Goal: Information Seeking & Learning: Find specific fact

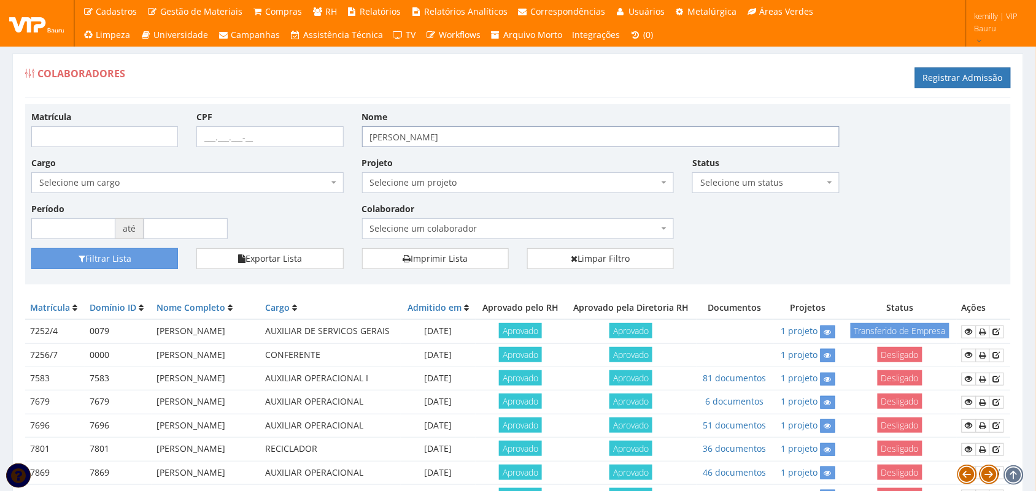
drag, startPoint x: 398, startPoint y: 139, endPoint x: 298, endPoint y: 137, distance: 99.4
click at [298, 137] on div "Matrícula CPF Nome [PERSON_NAME] Cargo Selecione um cargo G1225 D0029 - 4110-05…" at bounding box center [518, 179] width 992 height 138
type input "laryssa"
click at [31, 249] on button "Filtrar Lista" at bounding box center [104, 259] width 147 height 21
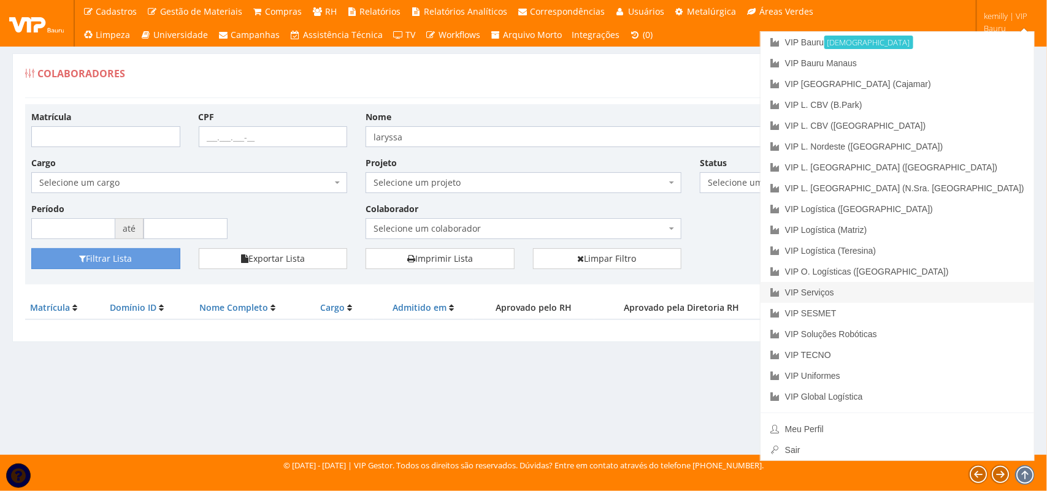
click at [934, 293] on link "VIP Serviços" at bounding box center [898, 292] width 274 height 21
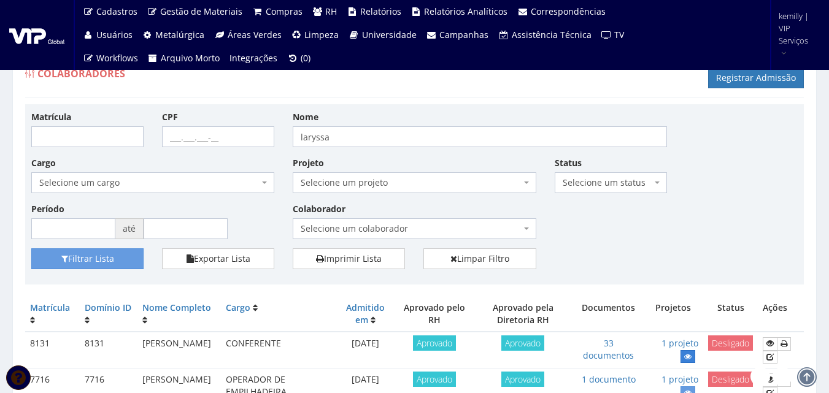
click at [684, 353] on link at bounding box center [687, 356] width 15 height 13
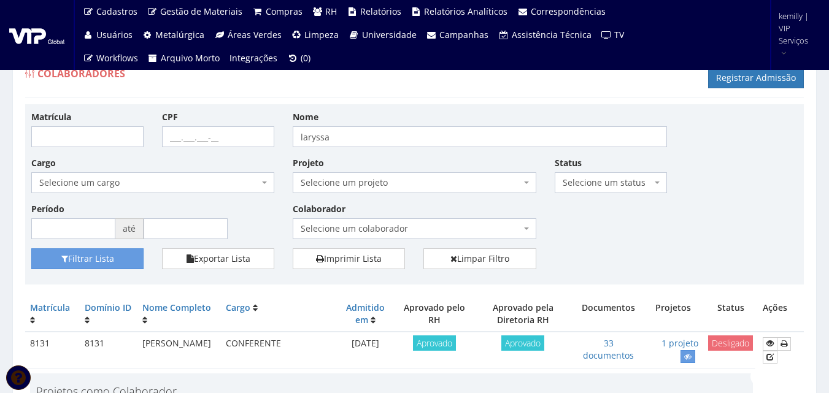
click at [474, 104] on div "Matrícula CPF Nome laryssa Cargo Selecione um cargo G0610 D0029 - 4110-05 - AGE…" at bounding box center [414, 194] width 779 height 180
click at [692, 208] on div "Matrícula CPF Nome laryssa Cargo Selecione um cargo G0610 D0029 - 4110-05 - AGE…" at bounding box center [414, 179] width 785 height 138
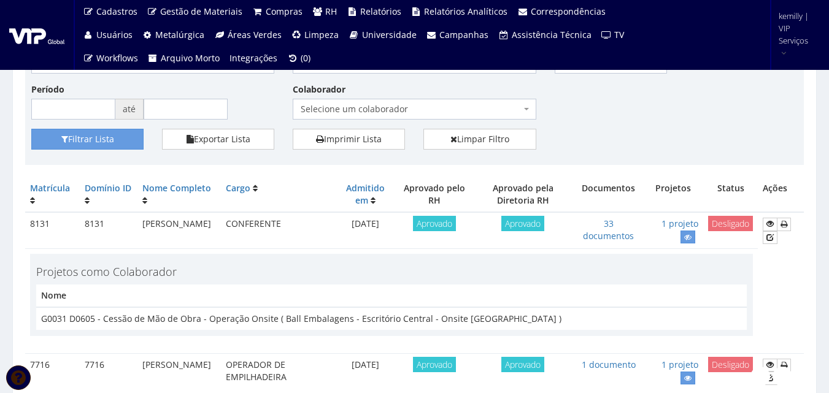
scroll to position [180, 0]
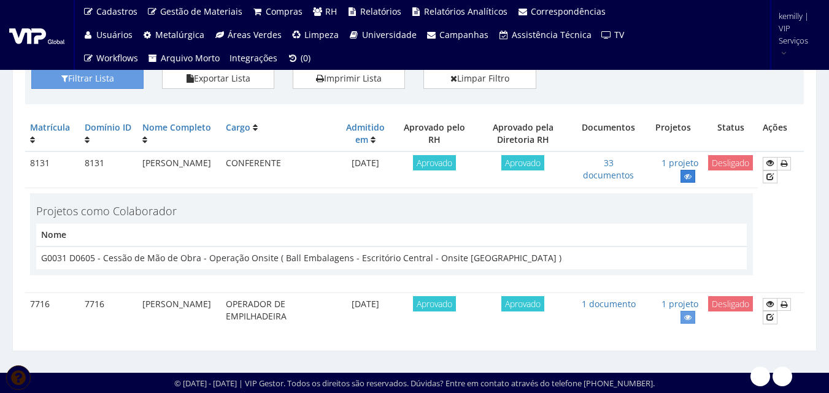
click at [688, 182] on link at bounding box center [687, 176] width 15 height 13
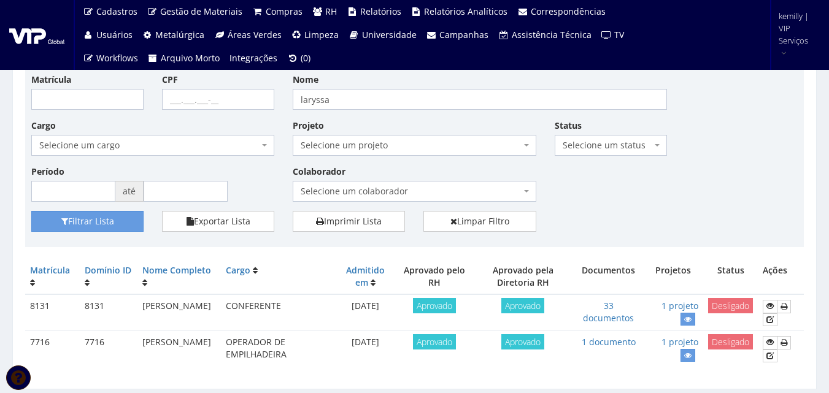
scroll to position [75, 0]
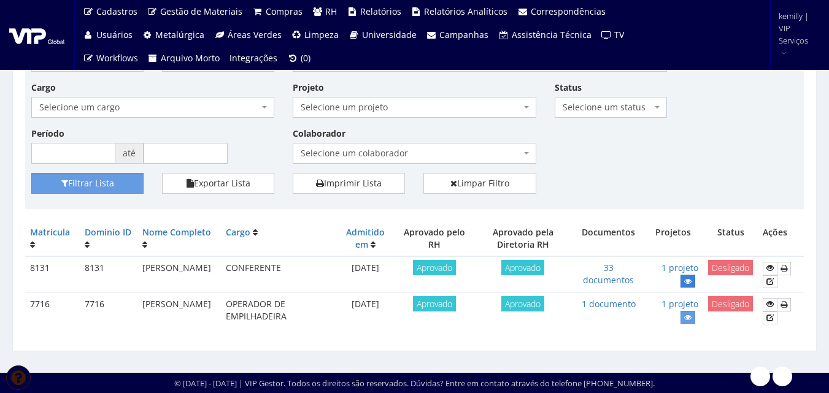
click at [689, 278] on icon at bounding box center [687, 281] width 7 height 9
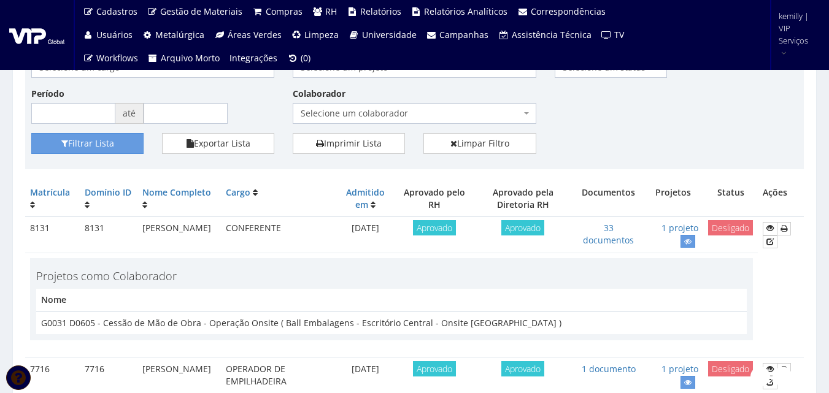
scroll to position [0, 0]
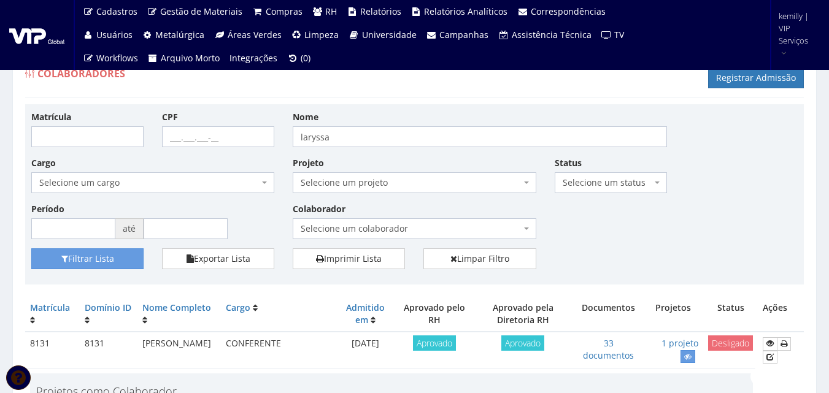
click at [393, 390] on h4 "Projetos como Colaborador" at bounding box center [391, 392] width 711 height 12
click at [618, 236] on div "Matrícula CPF Nome laryssa Cargo Selecione um cargo G0610 D0029 - 4110-05 - AGE…" at bounding box center [414, 179] width 785 height 138
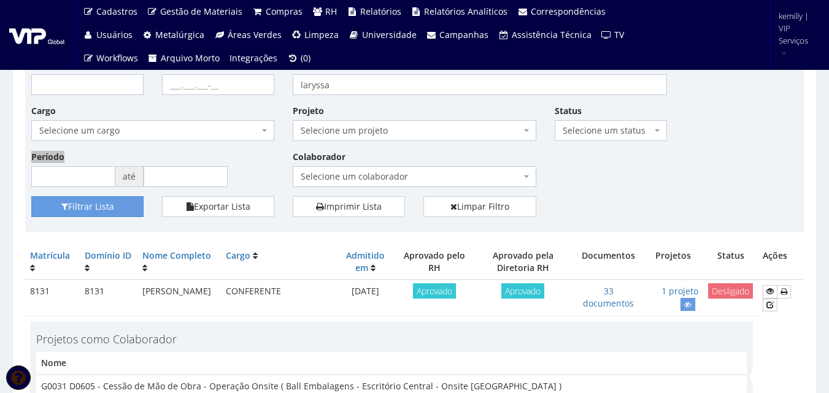
scroll to position [180, 0]
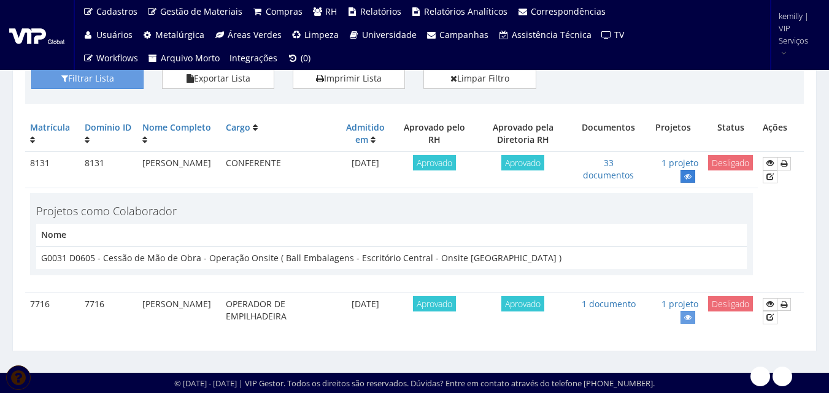
click at [691, 177] on icon at bounding box center [687, 176] width 7 height 9
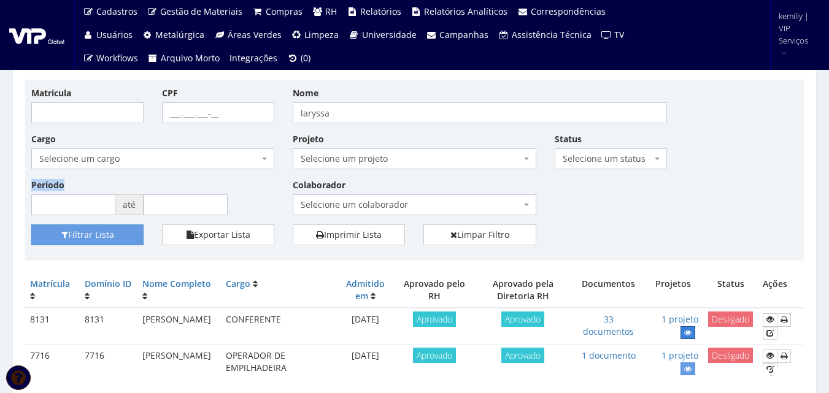
scroll to position [0, 0]
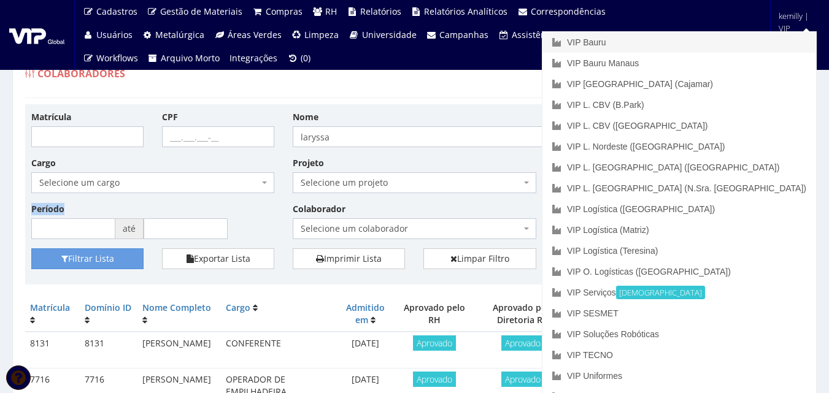
click at [711, 41] on link "VIP Bauru" at bounding box center [679, 42] width 274 height 21
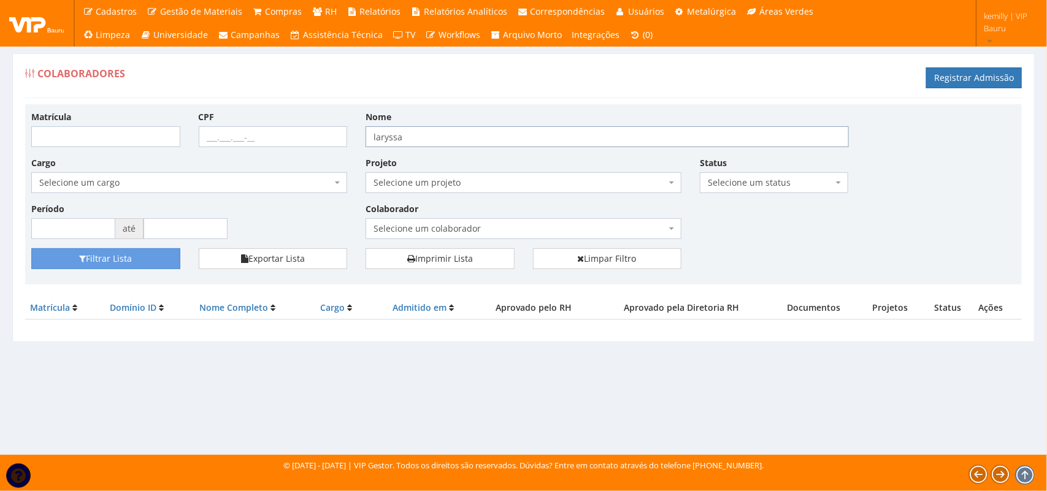
drag, startPoint x: 437, startPoint y: 138, endPoint x: 355, endPoint y: 139, distance: 82.2
click at [355, 139] on div "Matrícula CPF Nome laryssa Cargo Selecione um cargo G1225 D0029 - 4110-05 - AGE…" at bounding box center [523, 179] width 1003 height 138
click at [497, 382] on div "Colaboradores Registrar Admissão Matrícula CPF Nome laryssa Cargo Selecione um …" at bounding box center [523, 243] width 1047 height 425
